Goal: Navigation & Orientation: Find specific page/section

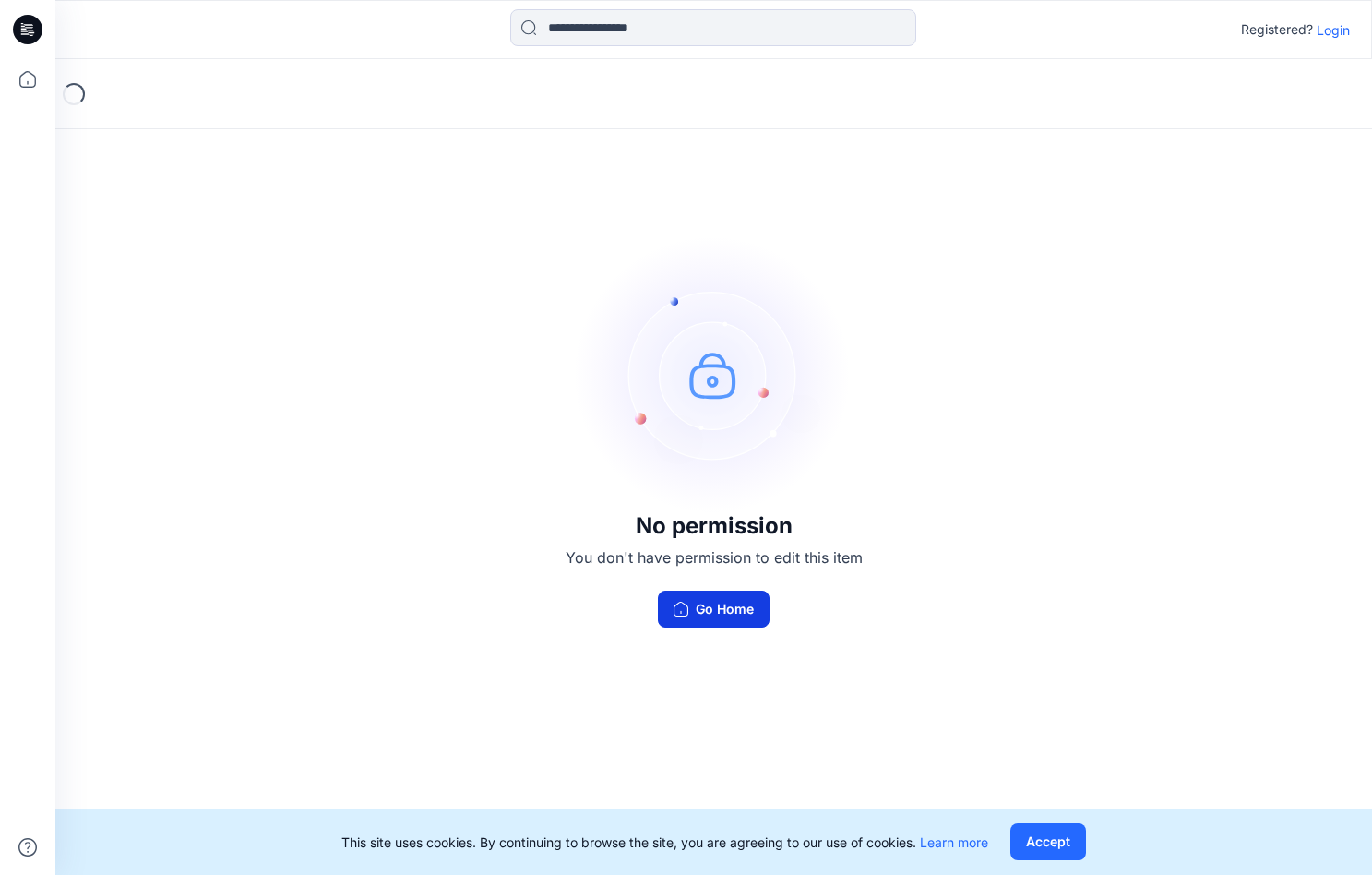
click at [712, 608] on button "Go Home" at bounding box center [713, 610] width 112 height 37
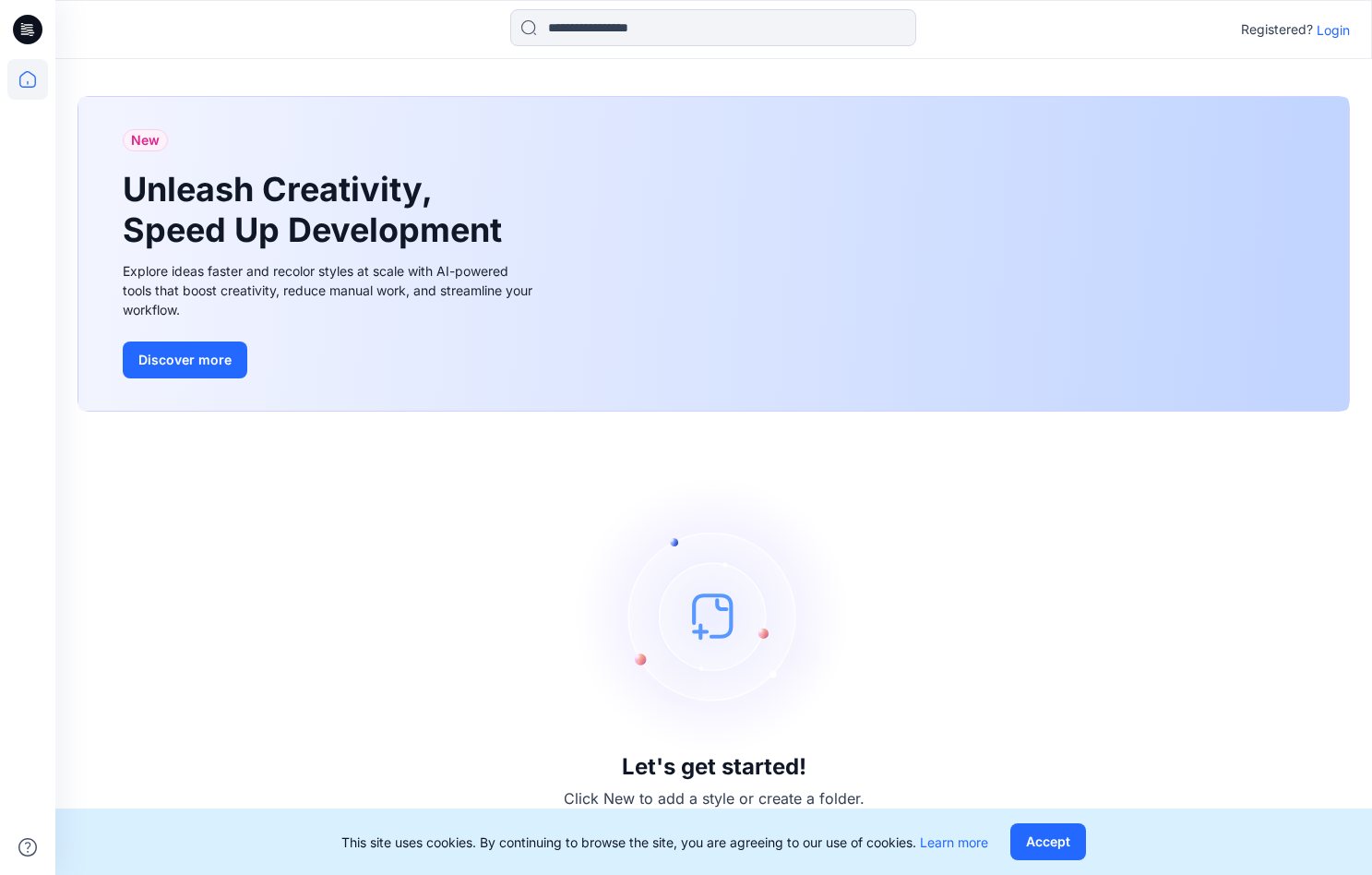
click at [1322, 23] on p "Login" at bounding box center [1333, 30] width 33 height 19
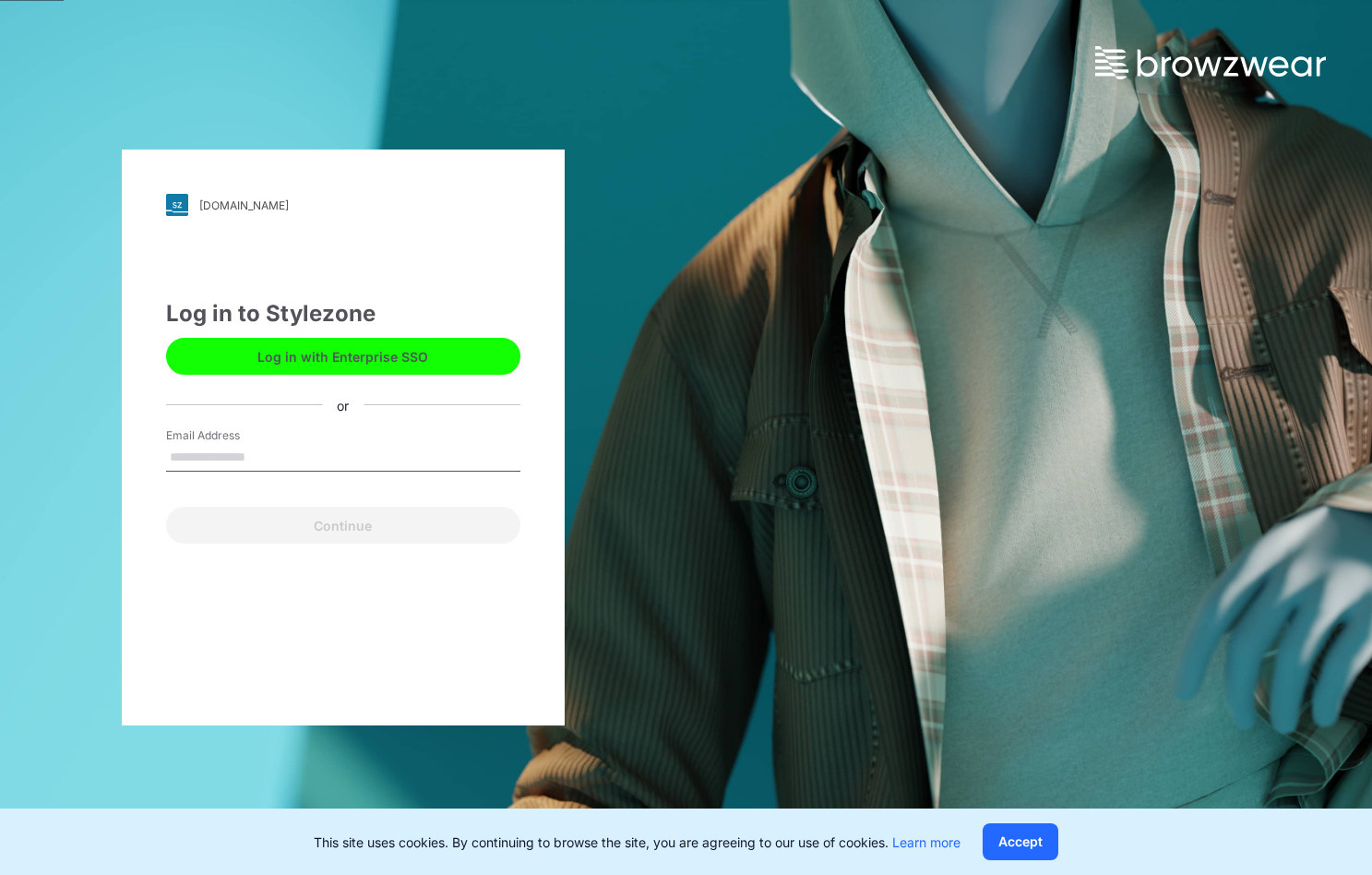
type input "**********"
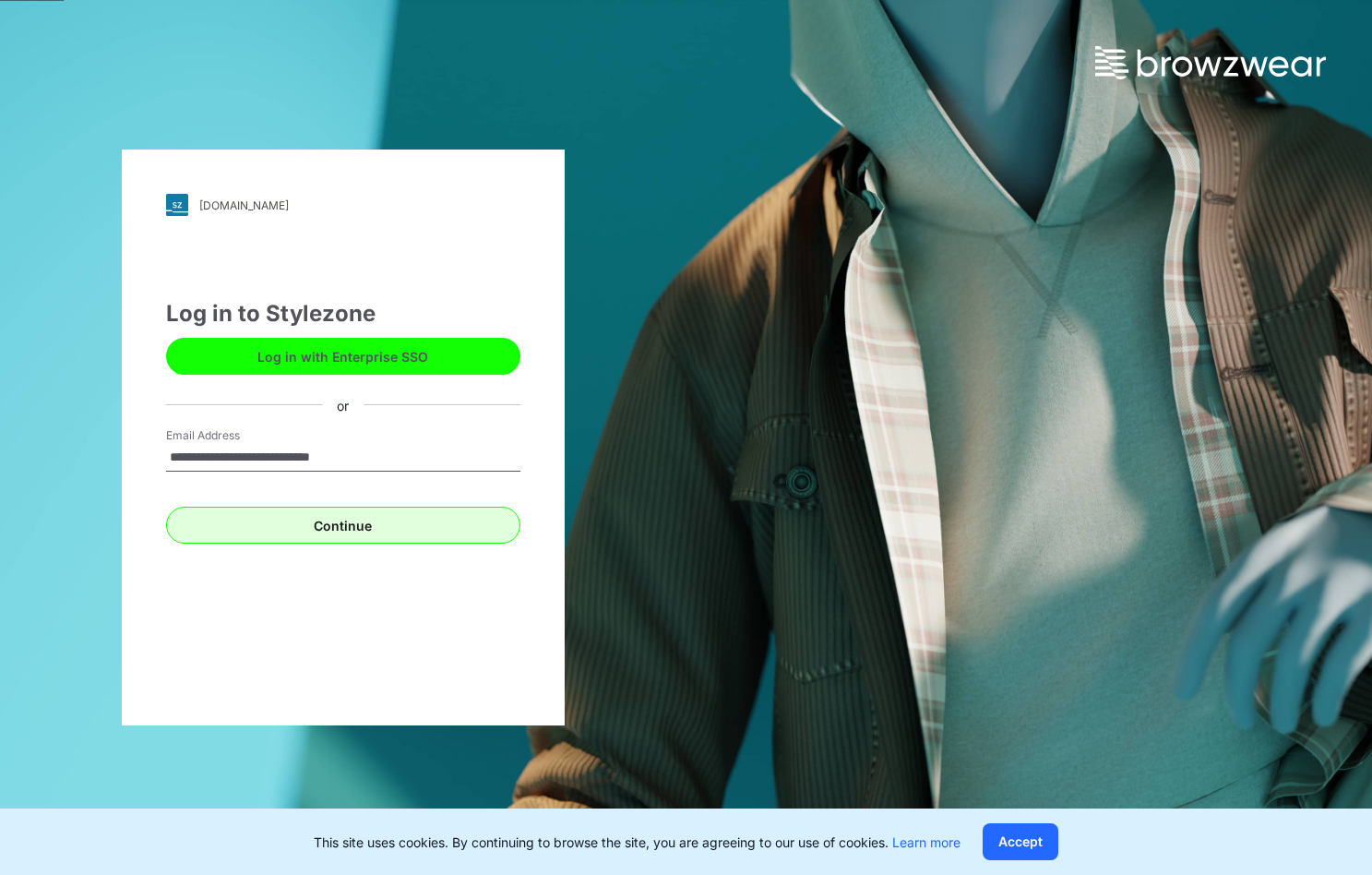
click at [325, 532] on button "Continue" at bounding box center [343, 526] width 355 height 37
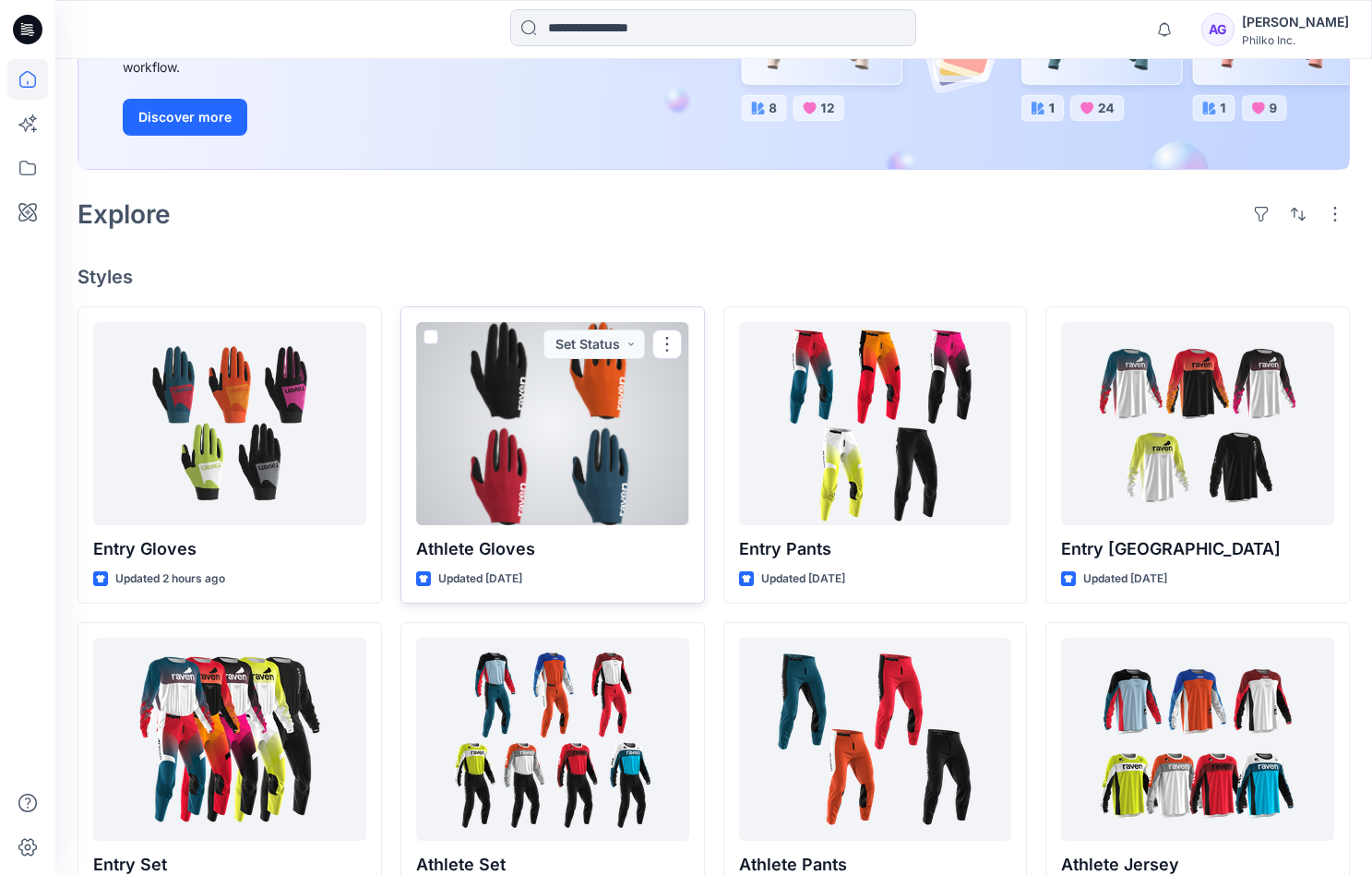
scroll to position [317, 0]
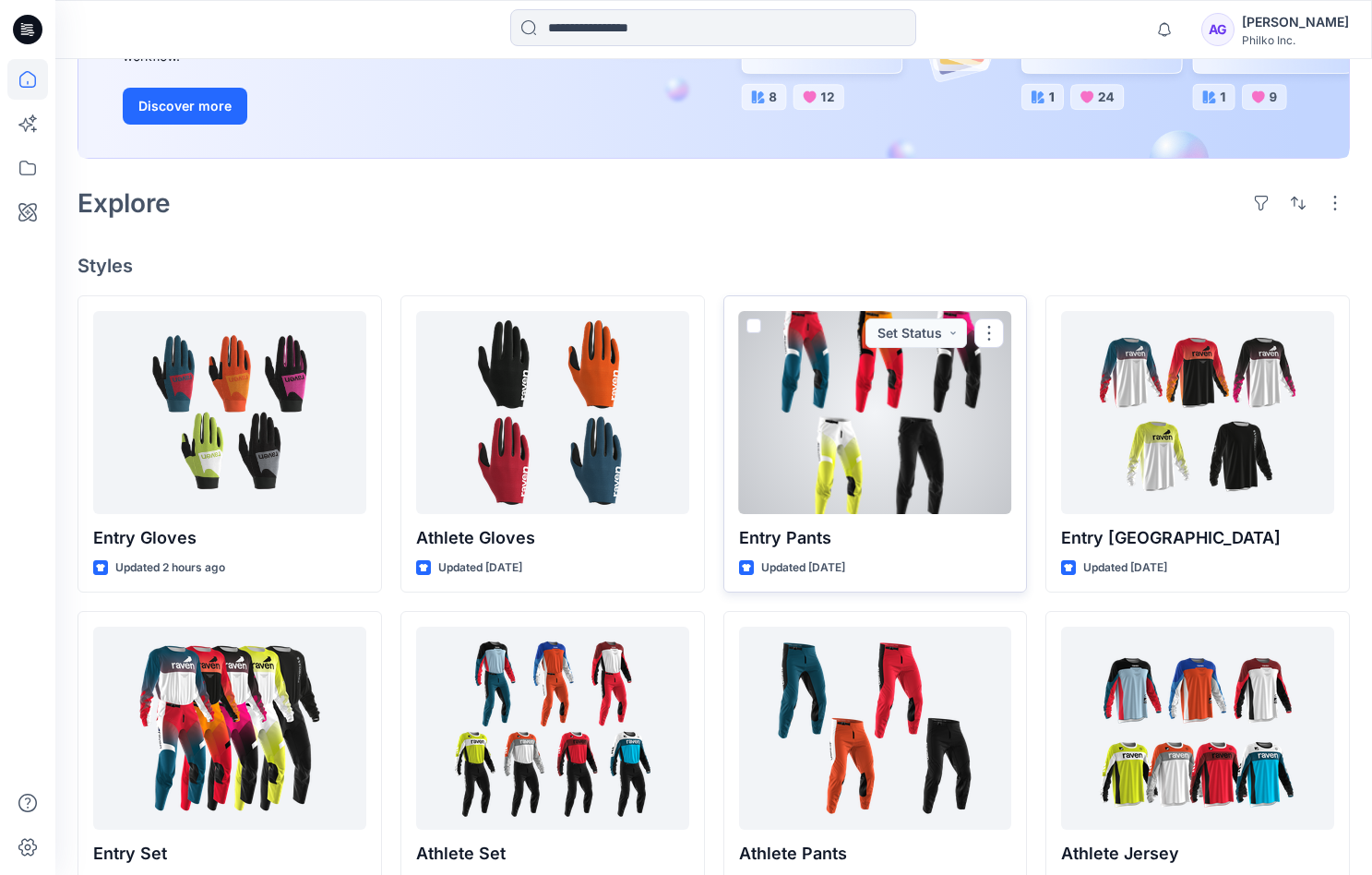
click at [838, 427] on div at bounding box center [875, 412] width 273 height 203
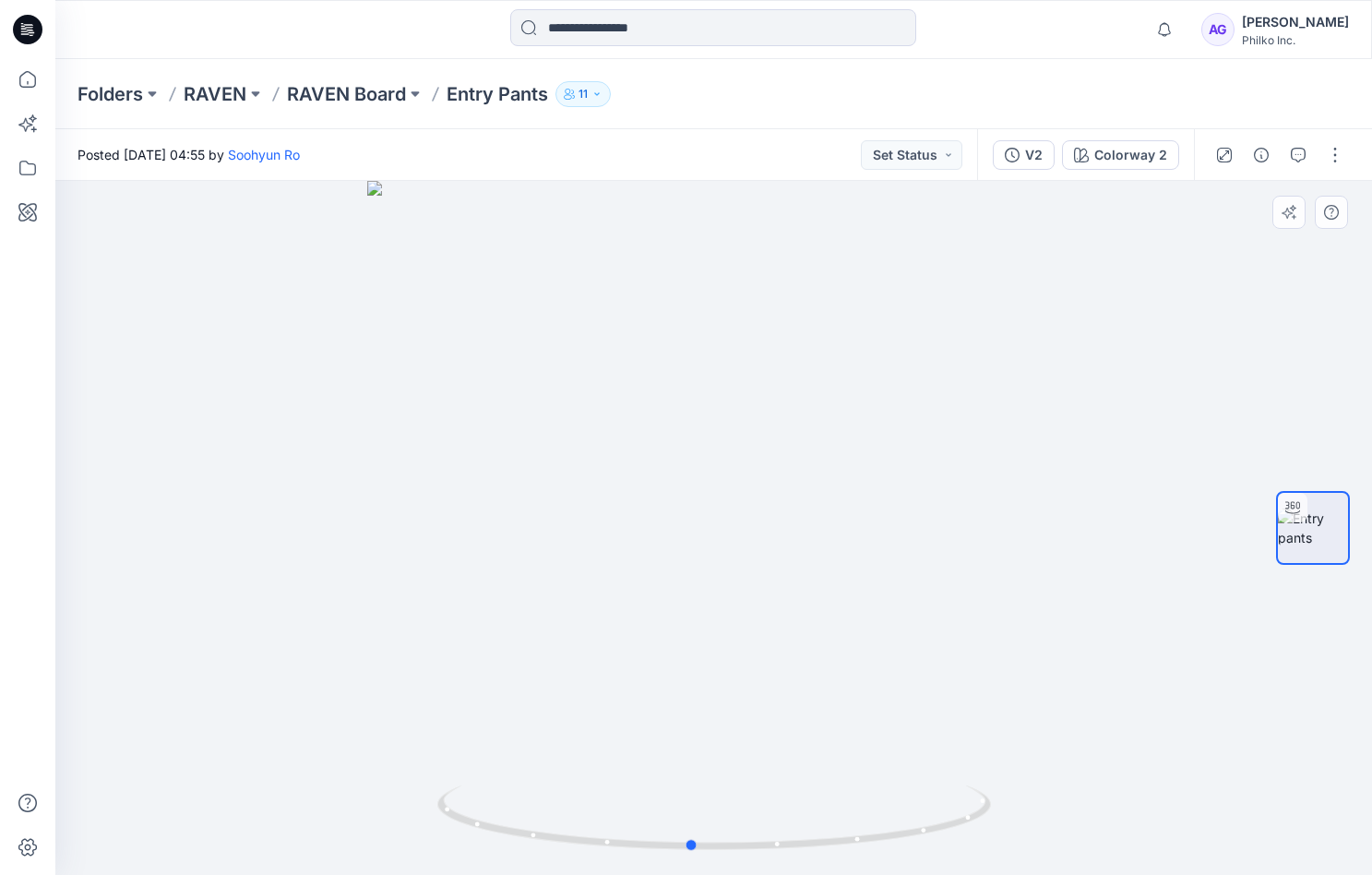
drag, startPoint x: 840, startPoint y: 423, endPoint x: 818, endPoint y: 546, distance: 125.0
click at [818, 546] on div at bounding box center [713, 527] width 1316 height 694
